Goal: Find specific page/section: Find specific page/section

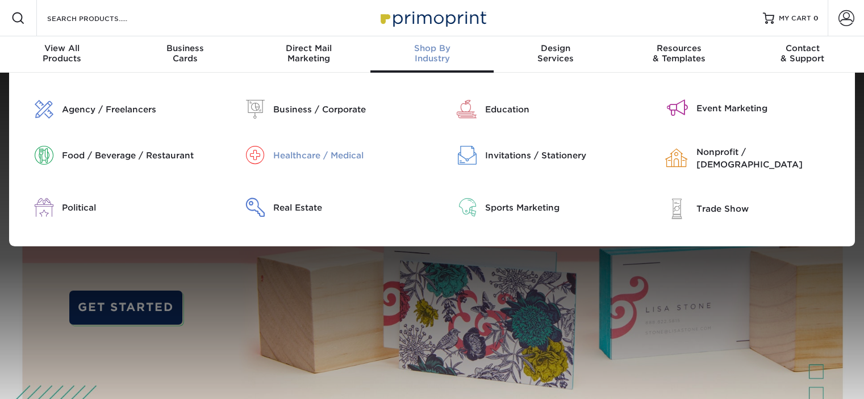
click at [301, 156] on div "Healthcare / Medical" at bounding box center [348, 155] width 150 height 13
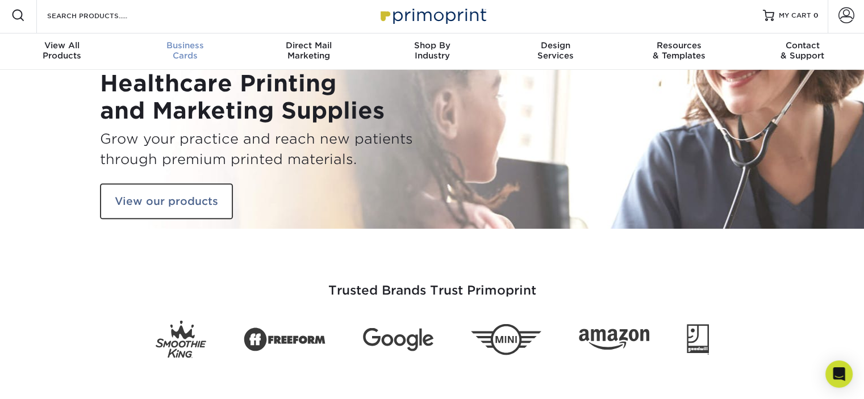
scroll to position [3, 0]
